Goal: Task Accomplishment & Management: Use online tool/utility

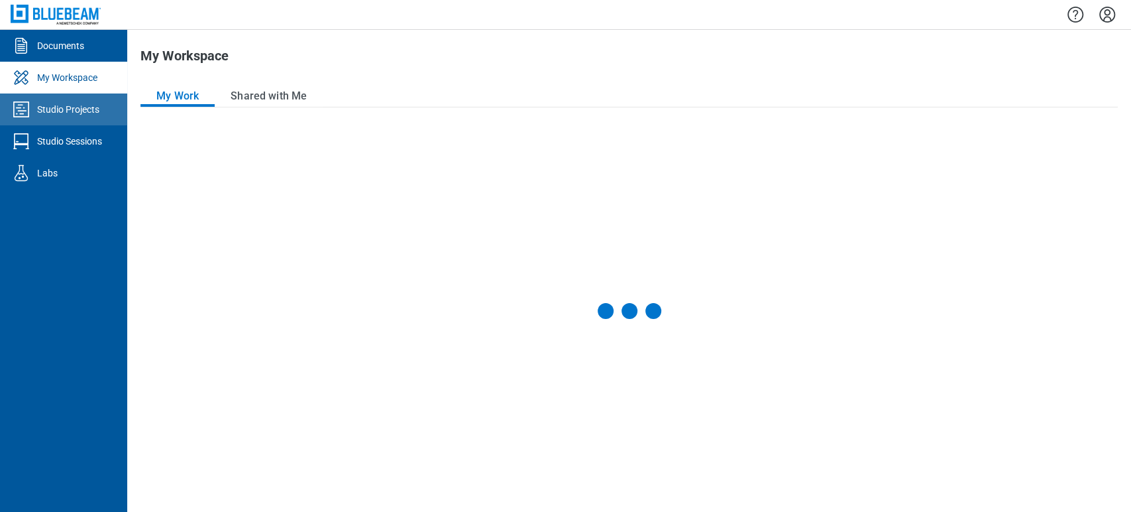
click at [62, 108] on div "Studio Projects" at bounding box center [68, 109] width 62 height 13
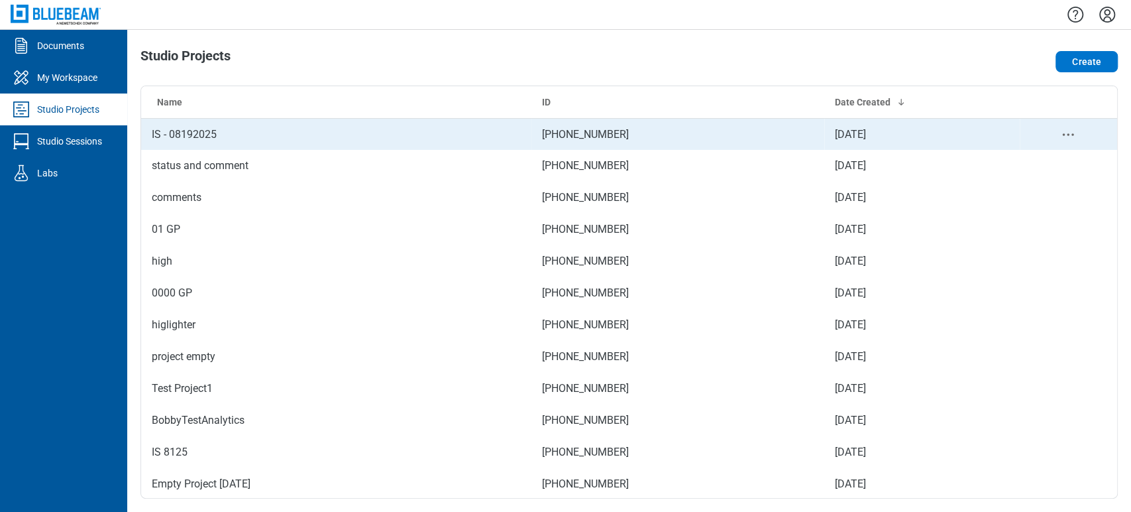
click at [200, 131] on td "IS - 08192025" at bounding box center [336, 134] width 390 height 32
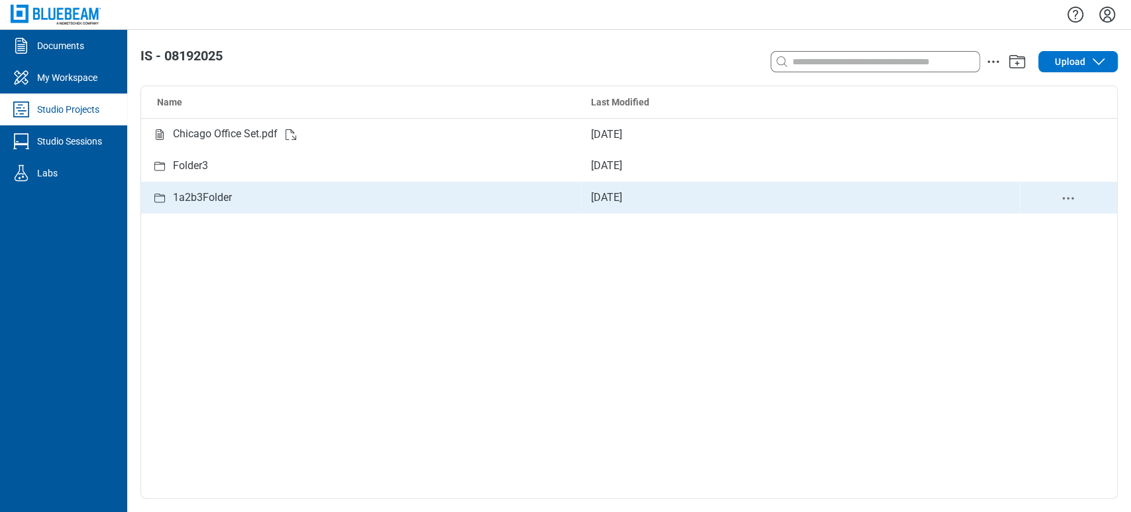
click at [170, 199] on div "1a2b3Folder" at bounding box center [361, 197] width 418 height 17
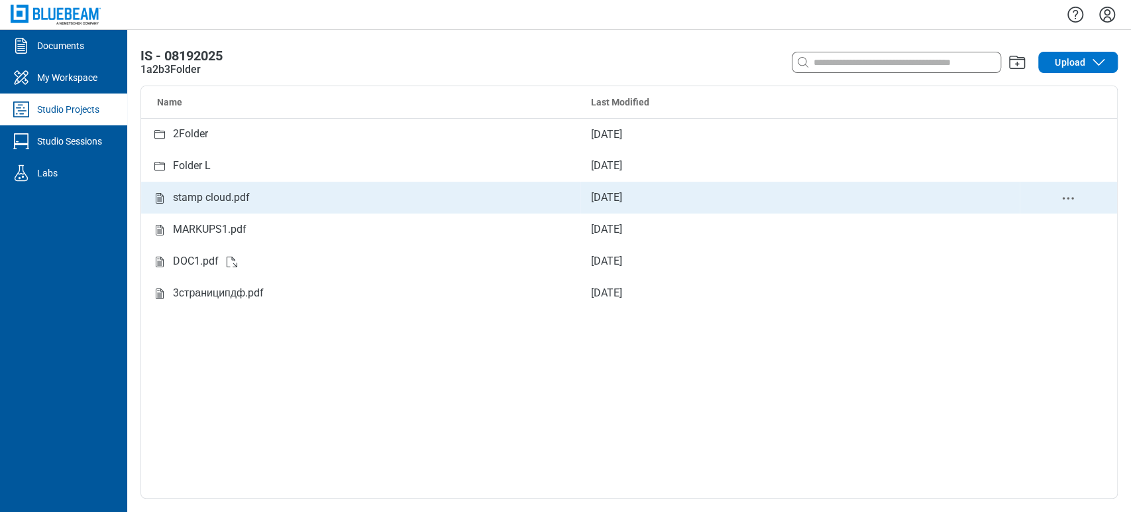
click at [200, 201] on div "stamp cloud.pdf" at bounding box center [211, 197] width 77 height 17
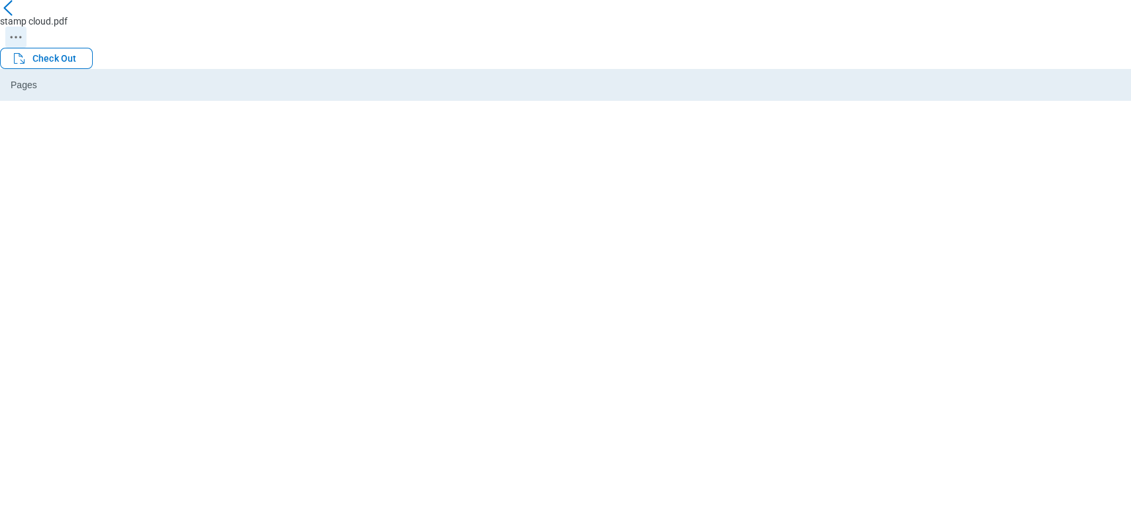
click at [24, 29] on icon "Revision History" at bounding box center [16, 37] width 16 height 16
